Goal: Information Seeking & Learning: Learn about a topic

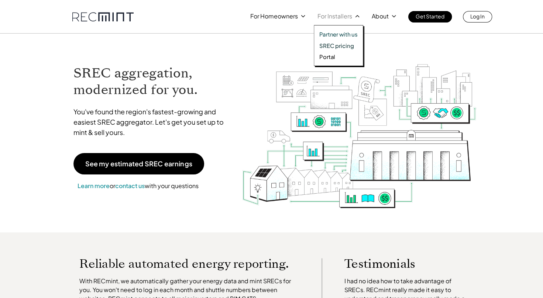
click at [333, 46] on p "SREC pricing" at bounding box center [336, 45] width 34 height 7
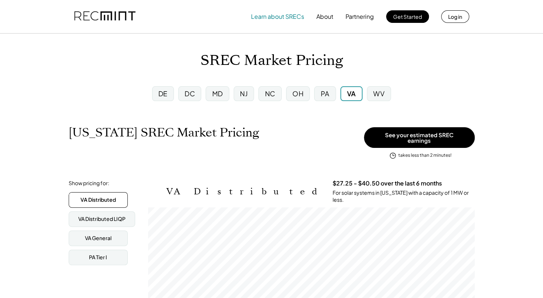
click at [286, 16] on button "Learn about SRECs" at bounding box center [277, 16] width 53 height 15
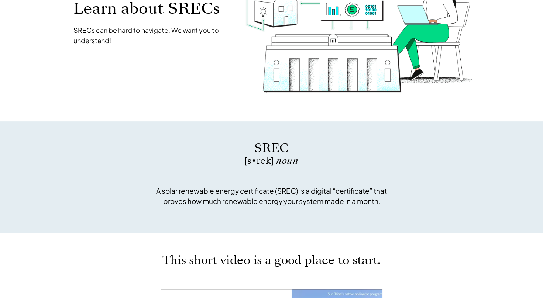
scroll to position [113, 0]
click at [279, 148] on p "SREC" at bounding box center [272, 147] width 240 height 17
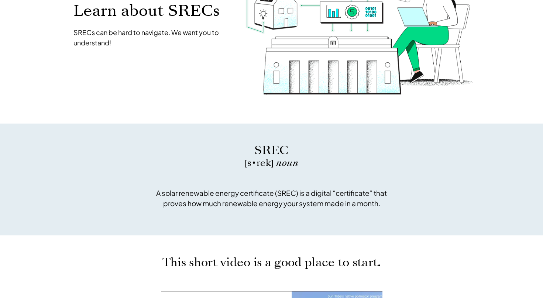
scroll to position [113, 0]
